Goal: Transaction & Acquisition: Subscribe to service/newsletter

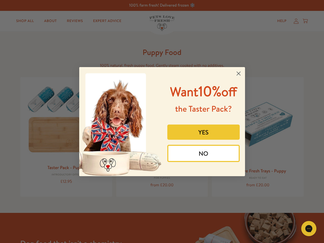
click at [162, 121] on div "Want 10% off the Taster Pack? YES NO" at bounding box center [201, 121] width 79 height 99
click at [238, 73] on icon "Close dialog" at bounding box center [239, 74] width 4 height 4
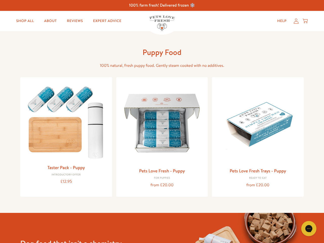
click at [204, 136] on button "YES" at bounding box center [203, 143] width 72 height 15
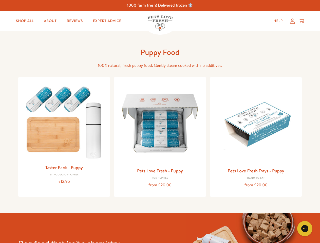
click at [309, 229] on div "Gorgias live chat" at bounding box center [304, 229] width 10 height 10
